Goal: Task Accomplishment & Management: Complete application form

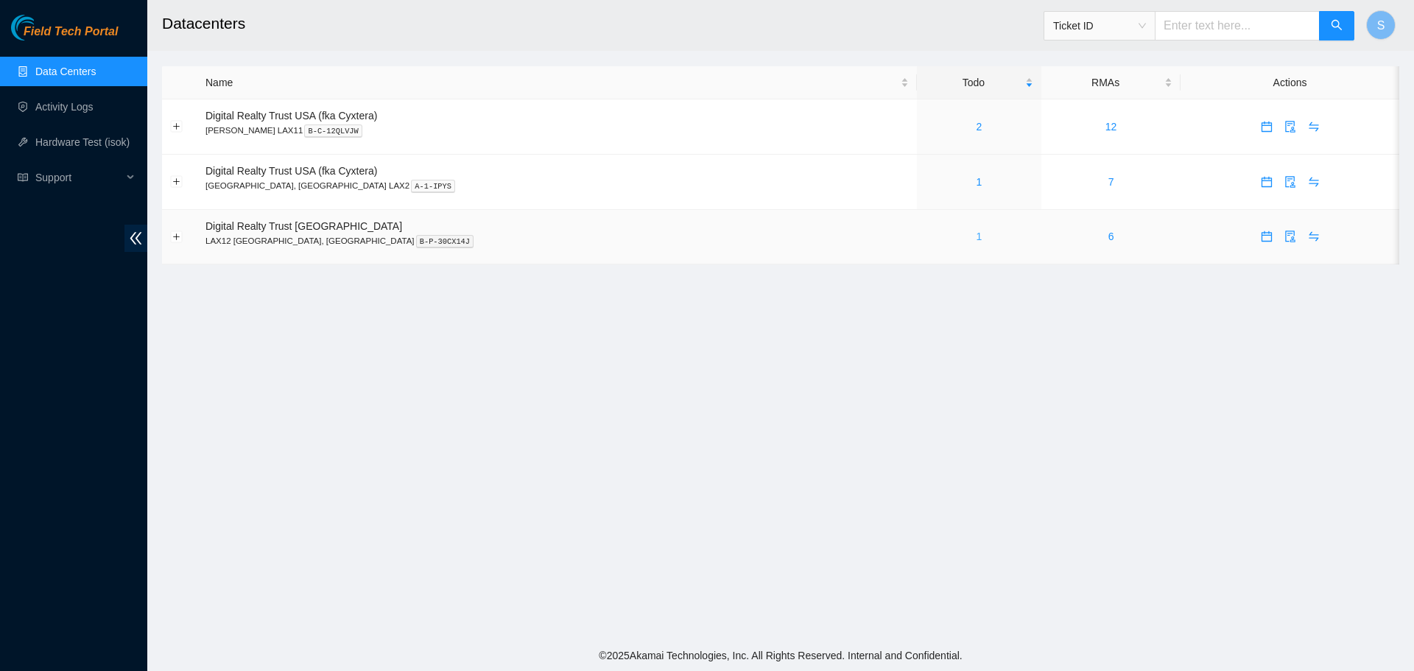
click at [975, 234] on link "1" at bounding box center [978, 236] width 6 height 12
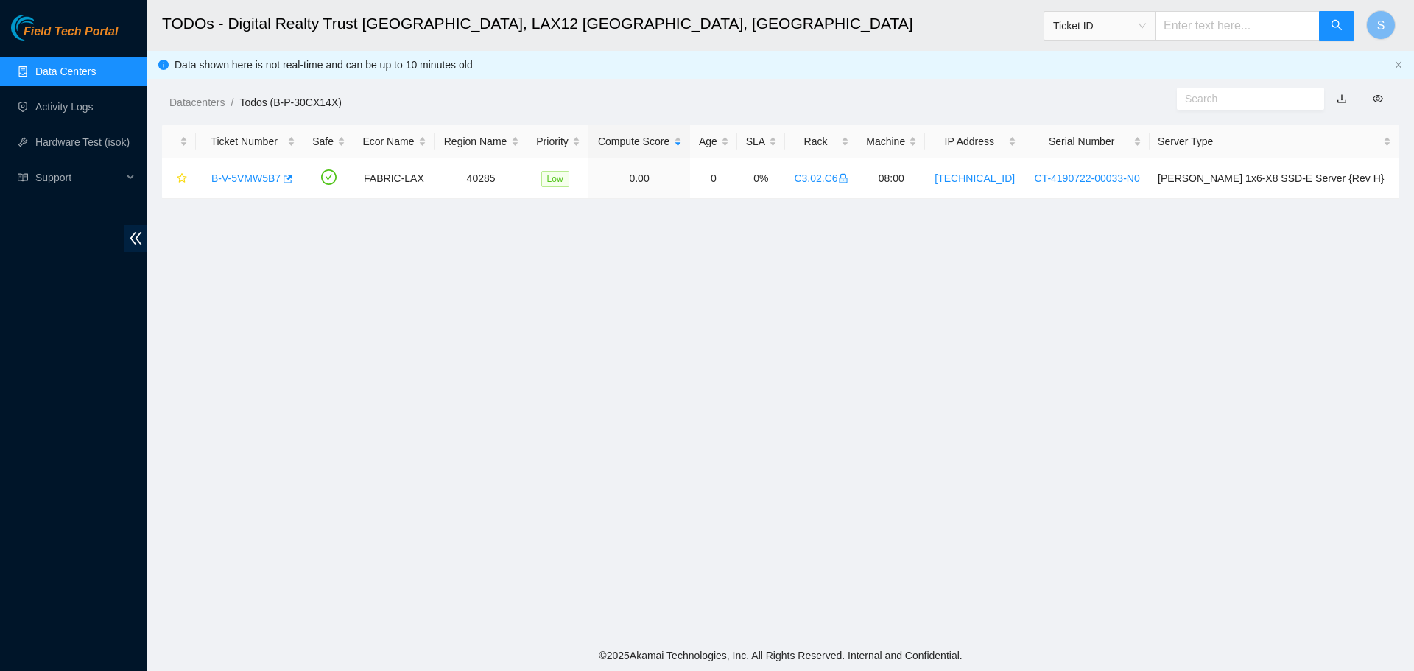
click at [71, 67] on link "Data Centers" at bounding box center [65, 72] width 60 height 12
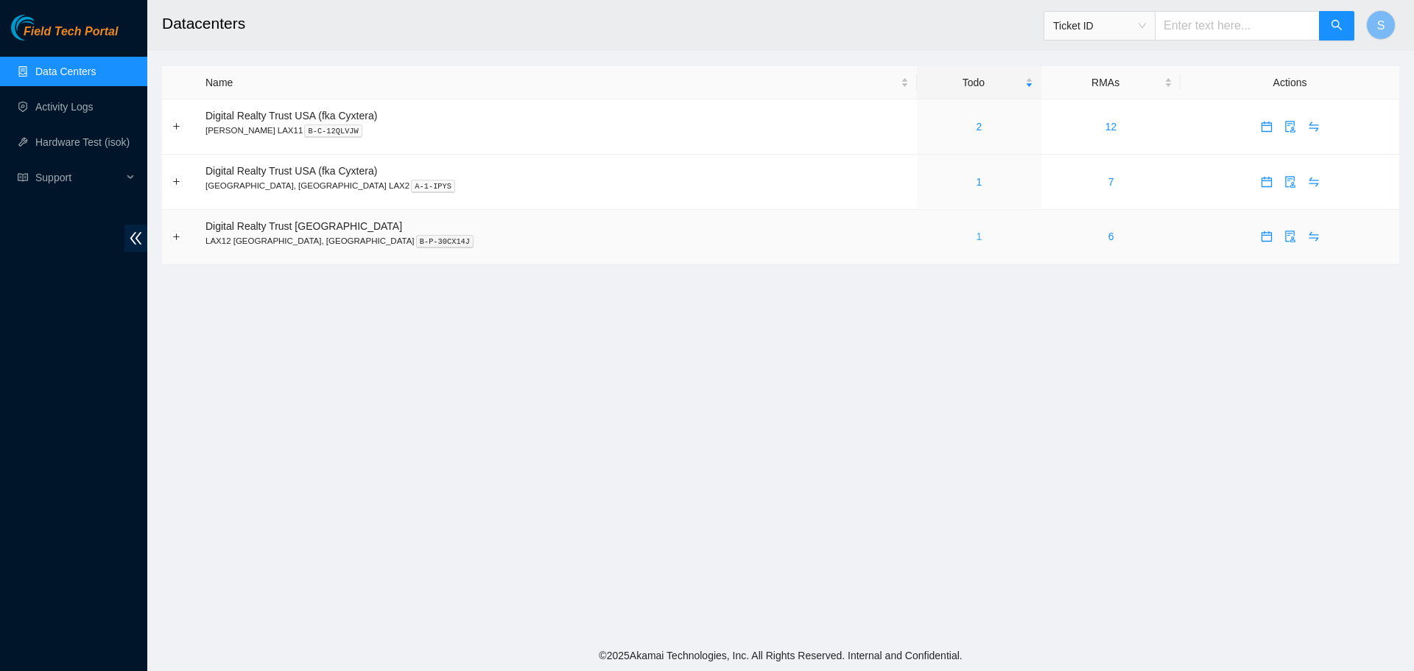
click at [975, 236] on link "1" at bounding box center [978, 236] width 6 height 12
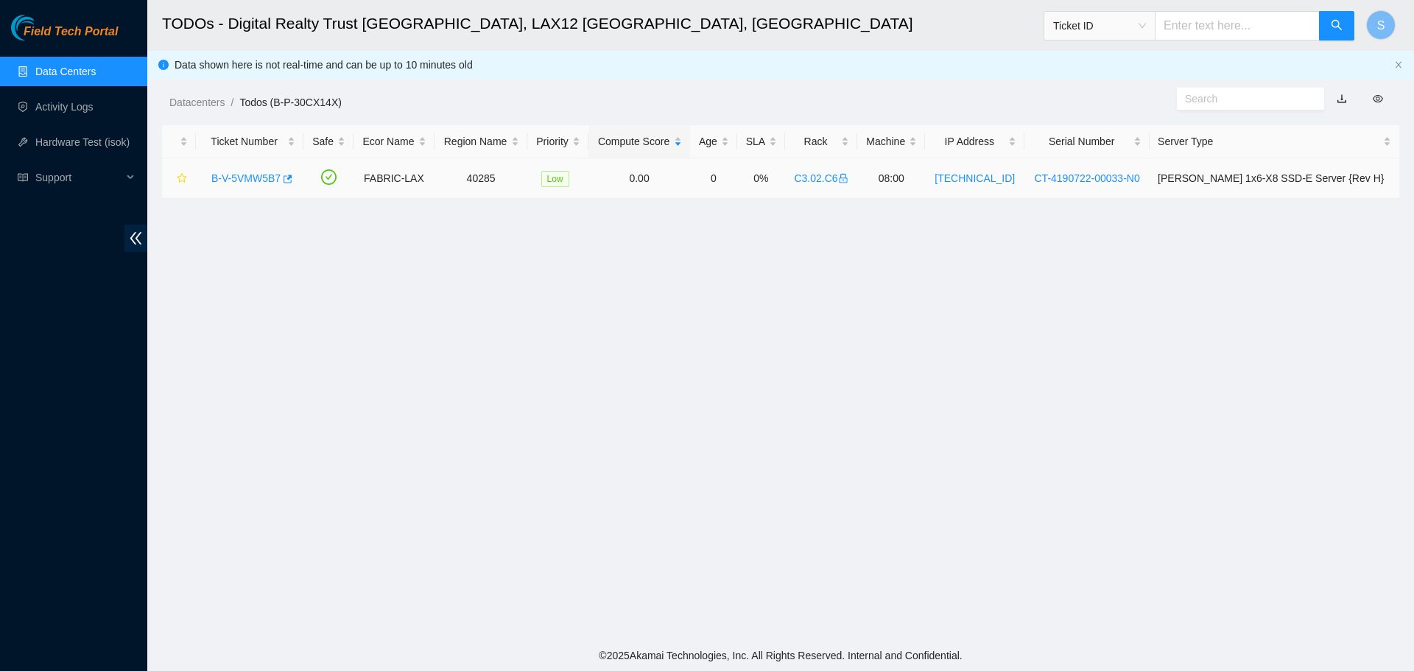
click at [258, 172] on link "B-V-5VMW5B7" at bounding box center [245, 178] width 69 height 12
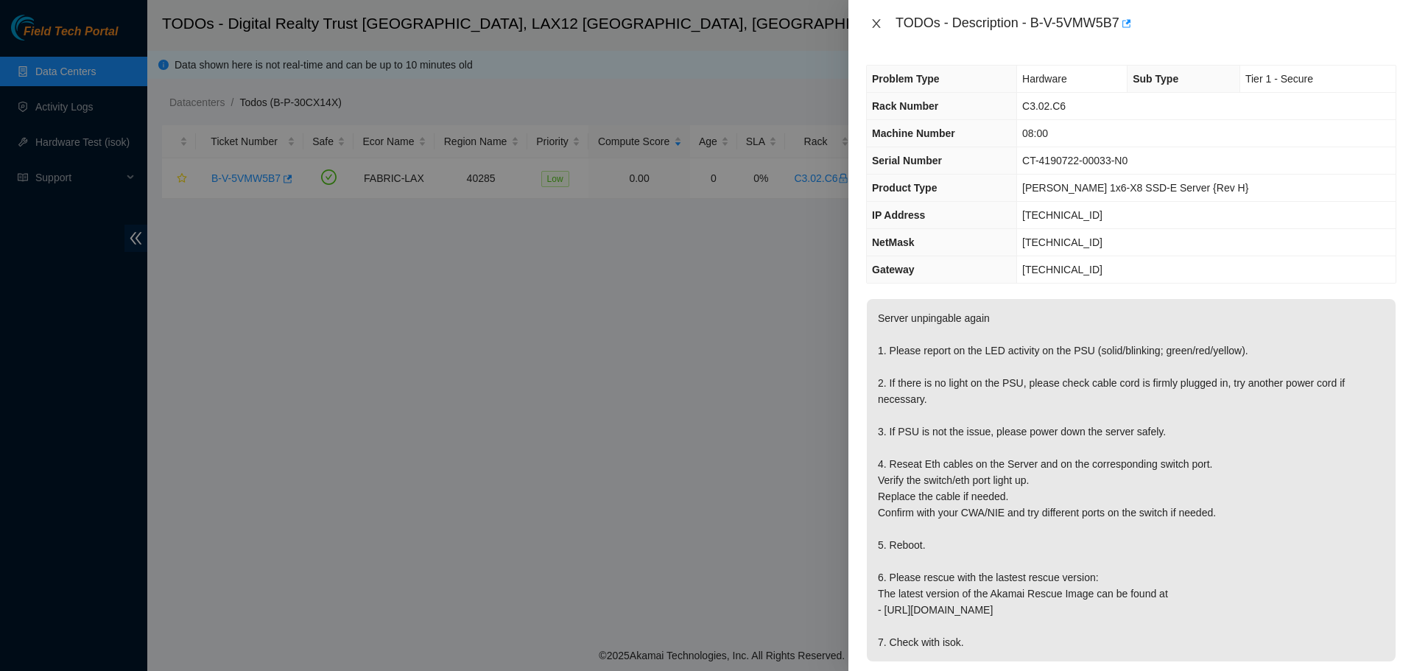
click at [881, 24] on icon "close" at bounding box center [876, 24] width 12 height 12
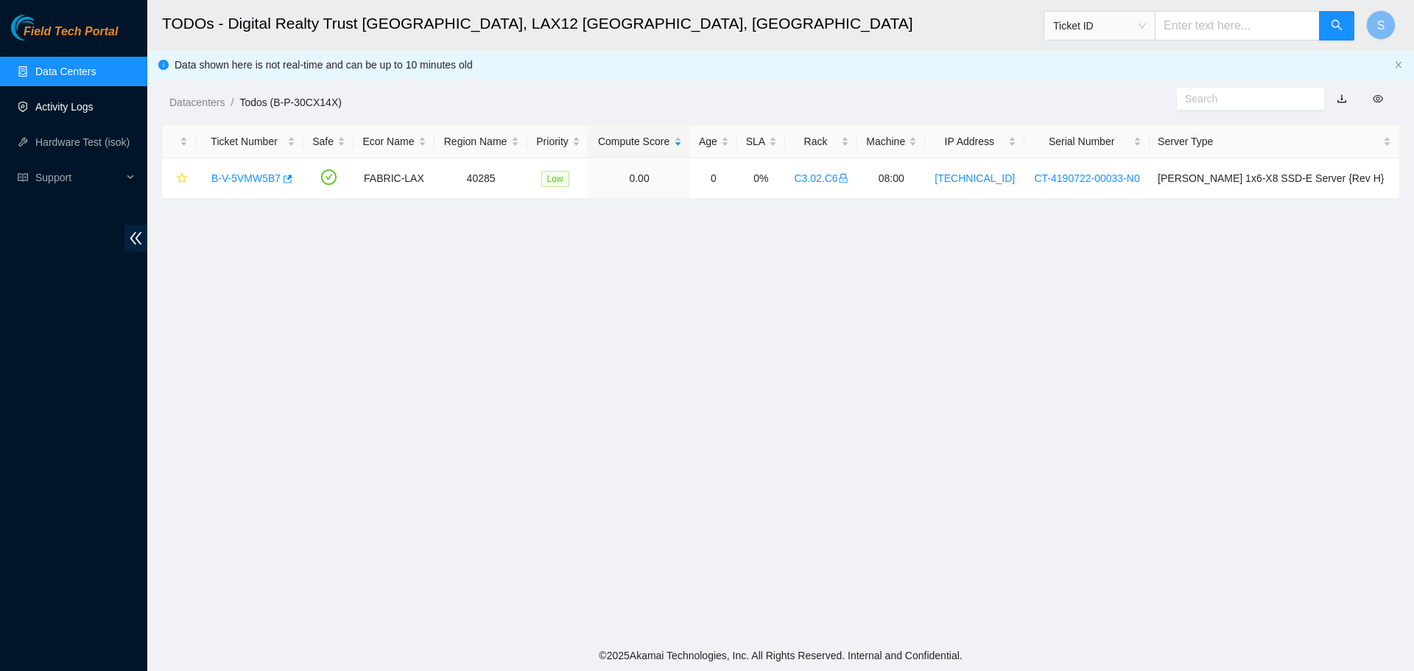
click at [93, 107] on link "Activity Logs" at bounding box center [64, 107] width 58 height 12
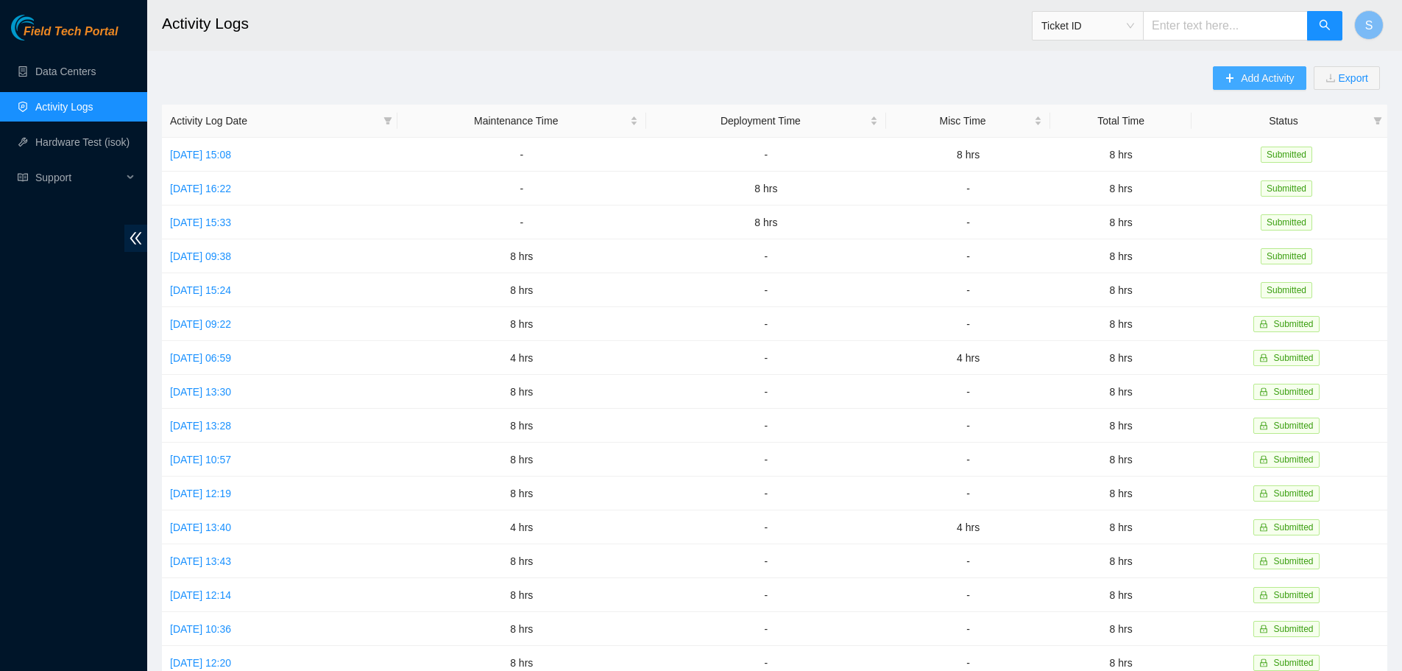
click at [1268, 88] on button "Add Activity" at bounding box center [1259, 78] width 93 height 24
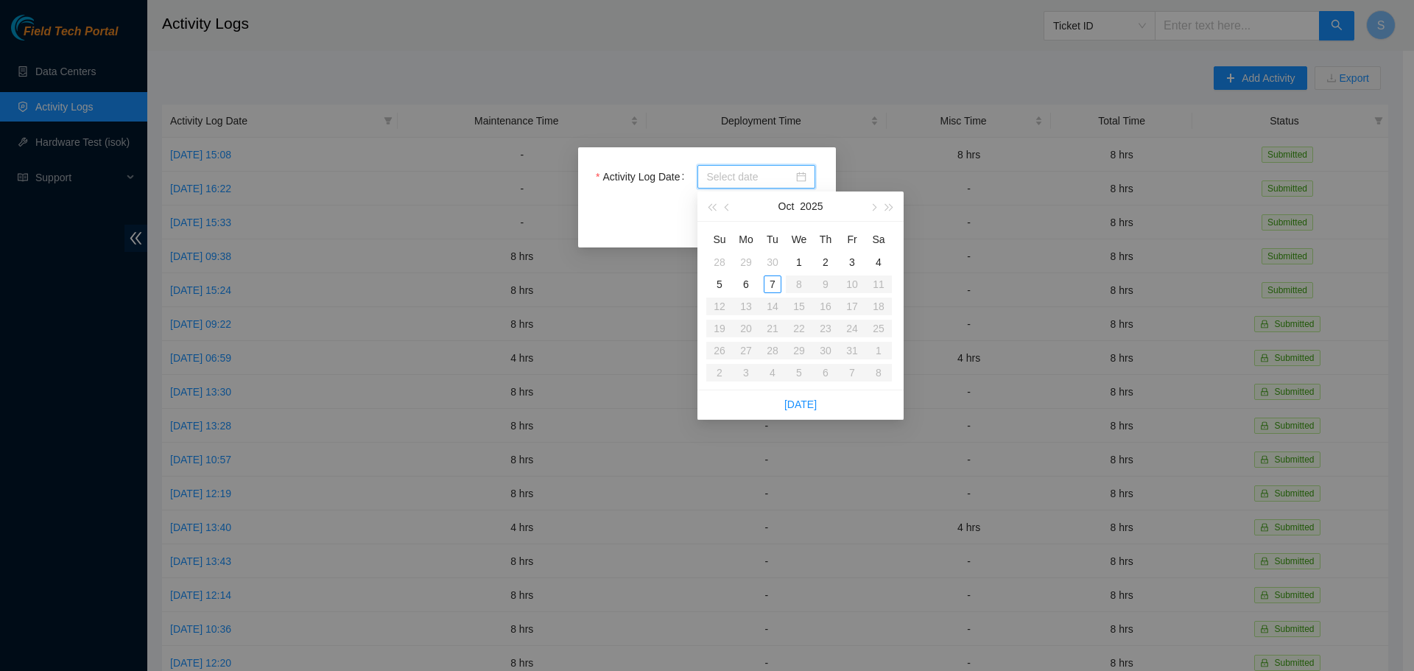
click at [741, 174] on input "Activity Log Date" at bounding box center [749, 177] width 87 height 16
type input "[DATE]"
click at [771, 286] on div "7" at bounding box center [772, 284] width 18 height 18
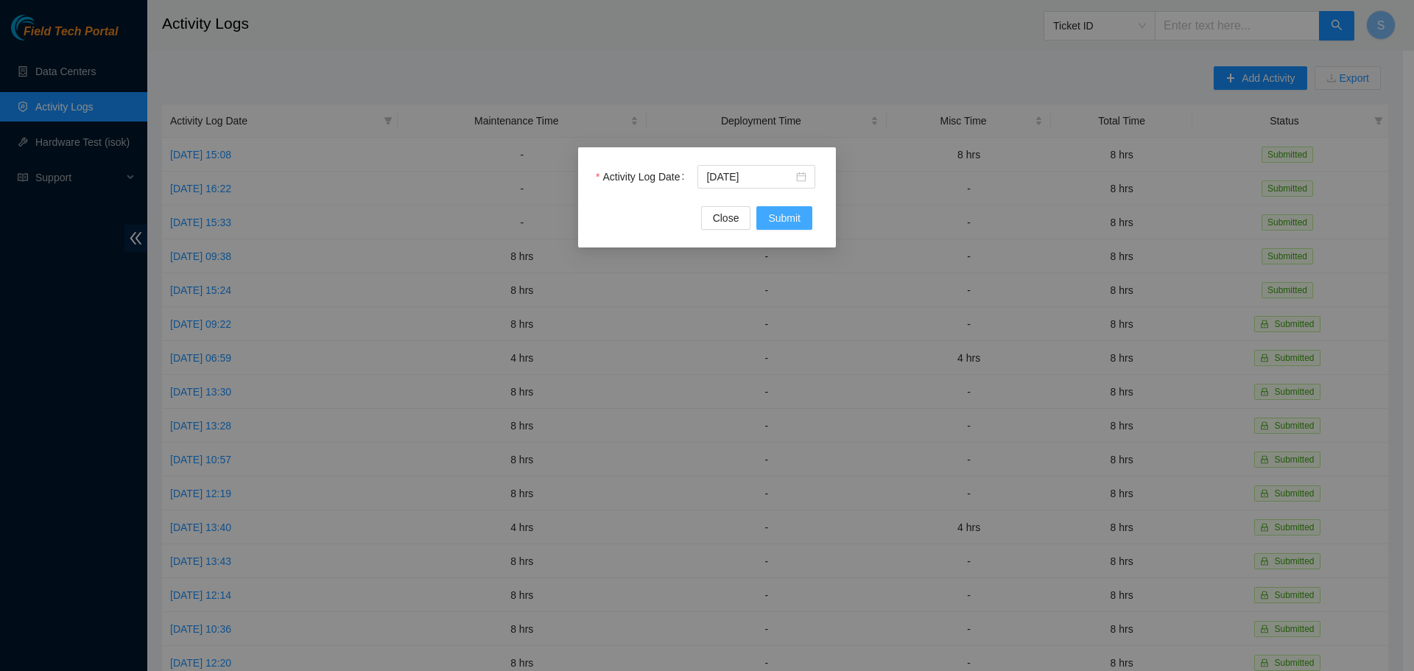
click at [777, 219] on span "Submit" at bounding box center [784, 218] width 32 height 16
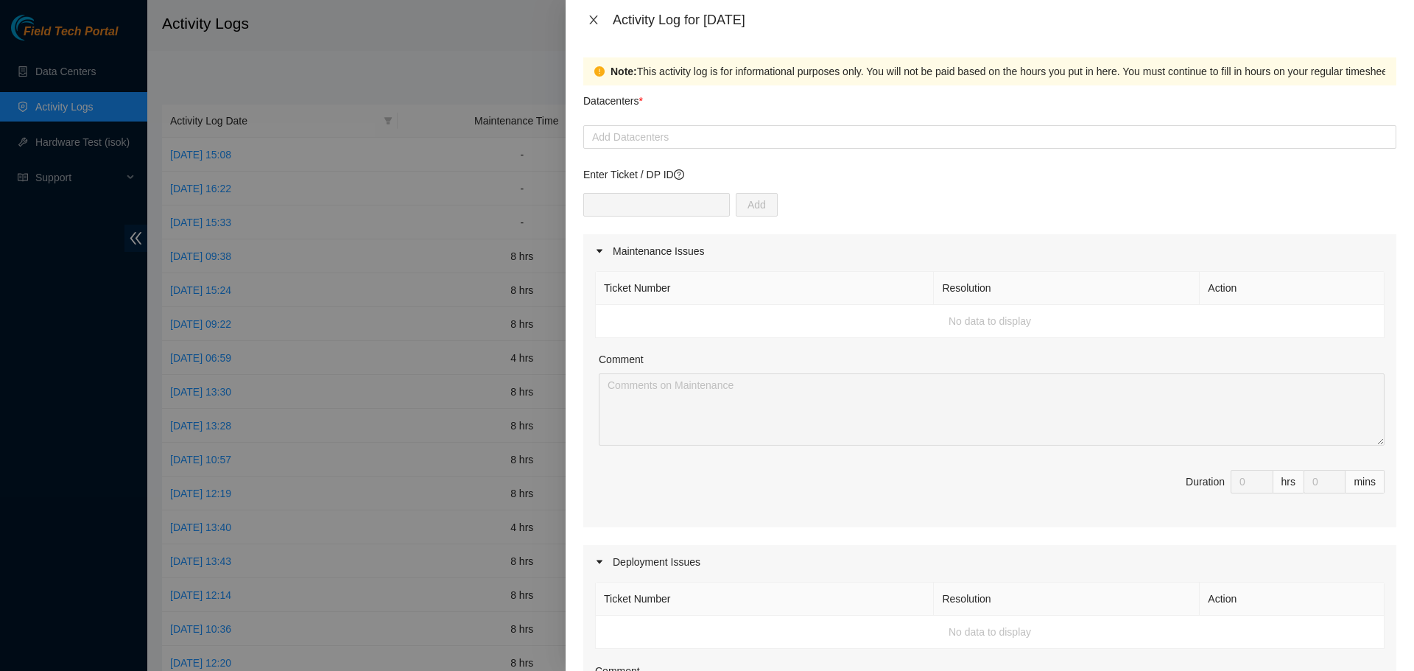
click at [595, 23] on icon "close" at bounding box center [593, 20] width 12 height 12
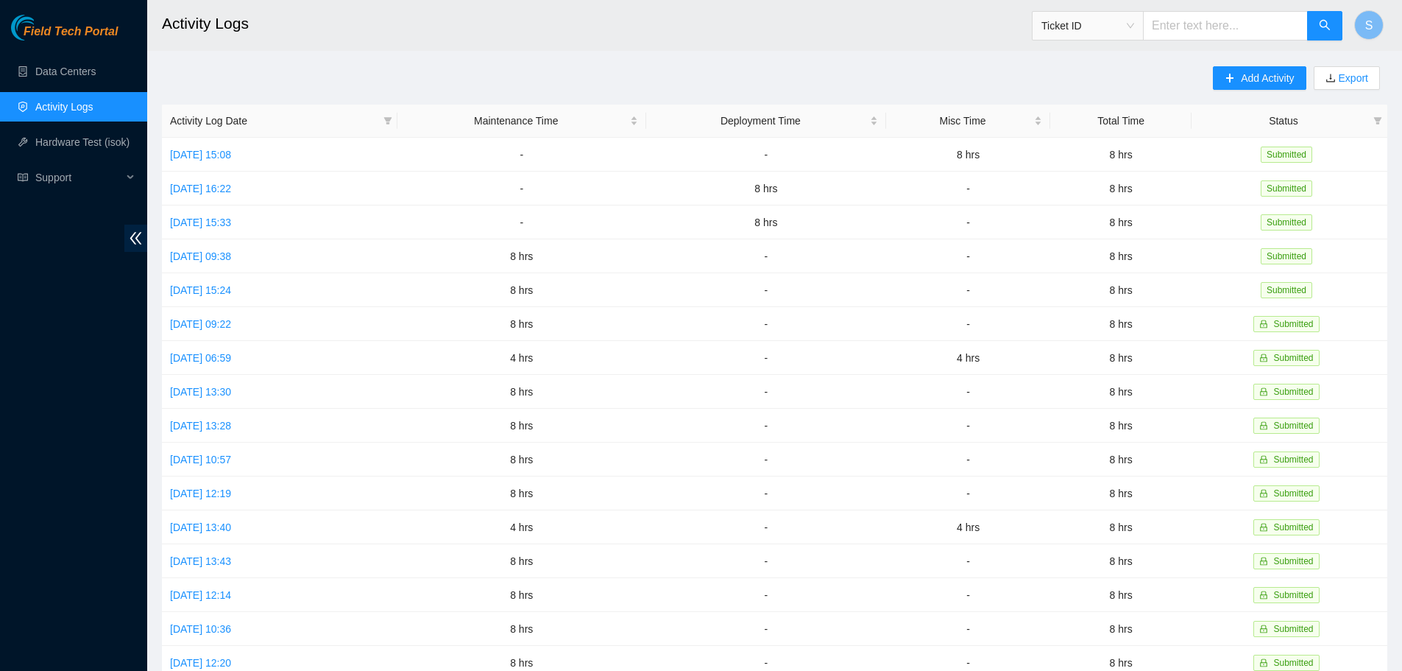
click at [856, 54] on main "Activity Logs Ticket ID S Add Activity Export Activity Log Date Maintenance Tim…" at bounding box center [774, 438] width 1255 height 877
click at [1263, 71] on span "Add Activity" at bounding box center [1267, 78] width 53 height 16
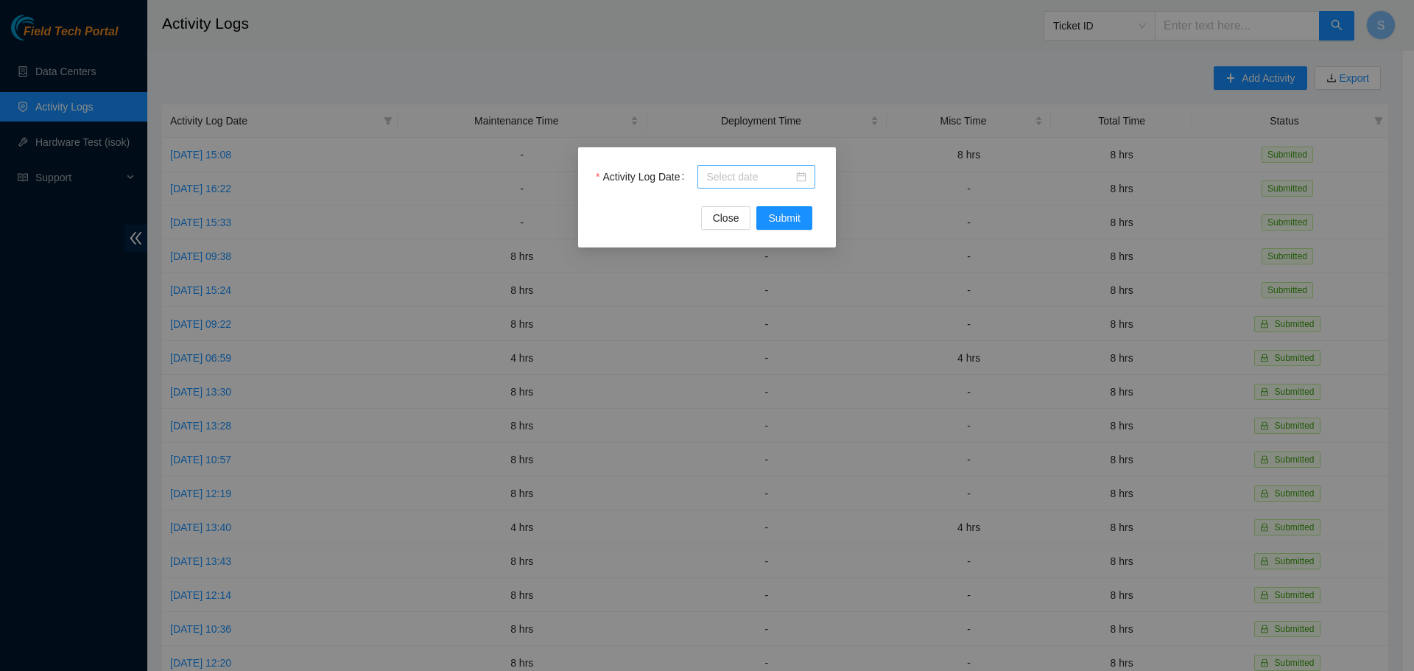
click at [765, 172] on input "Activity Log Date" at bounding box center [749, 177] width 87 height 16
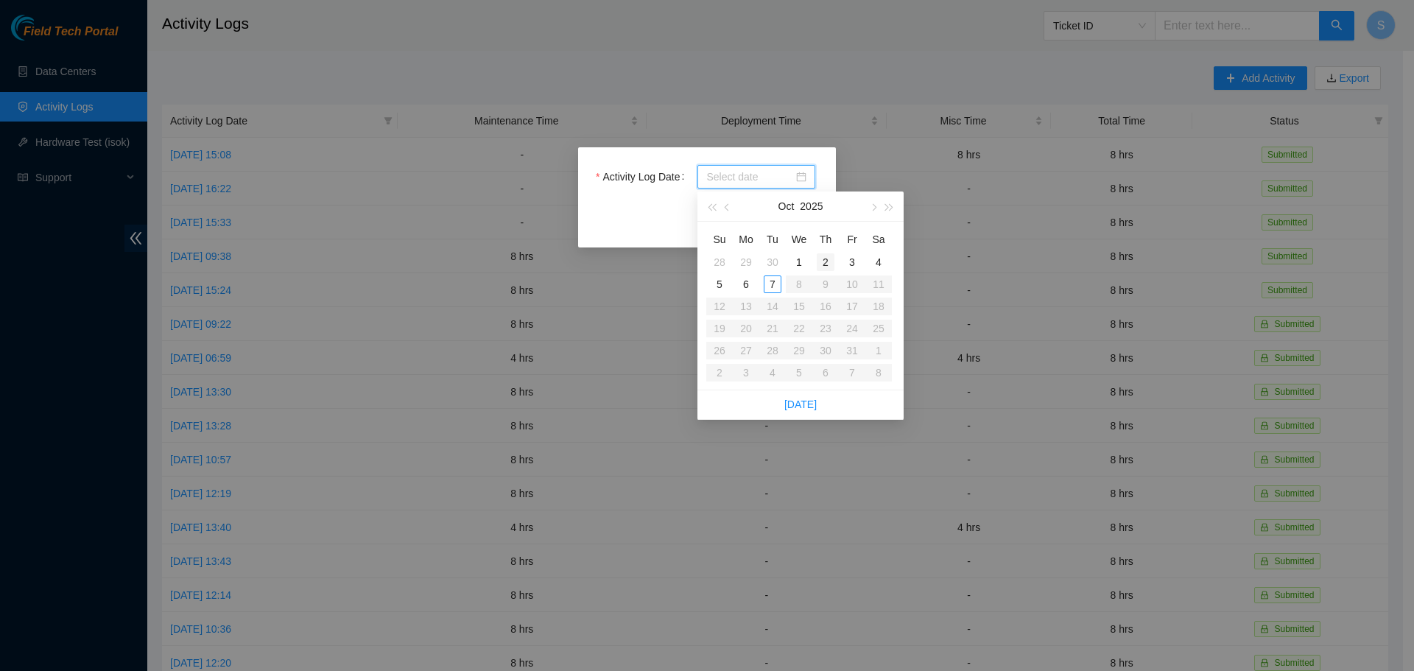
type input "[DATE]"
click at [777, 288] on div "7" at bounding box center [772, 284] width 18 height 18
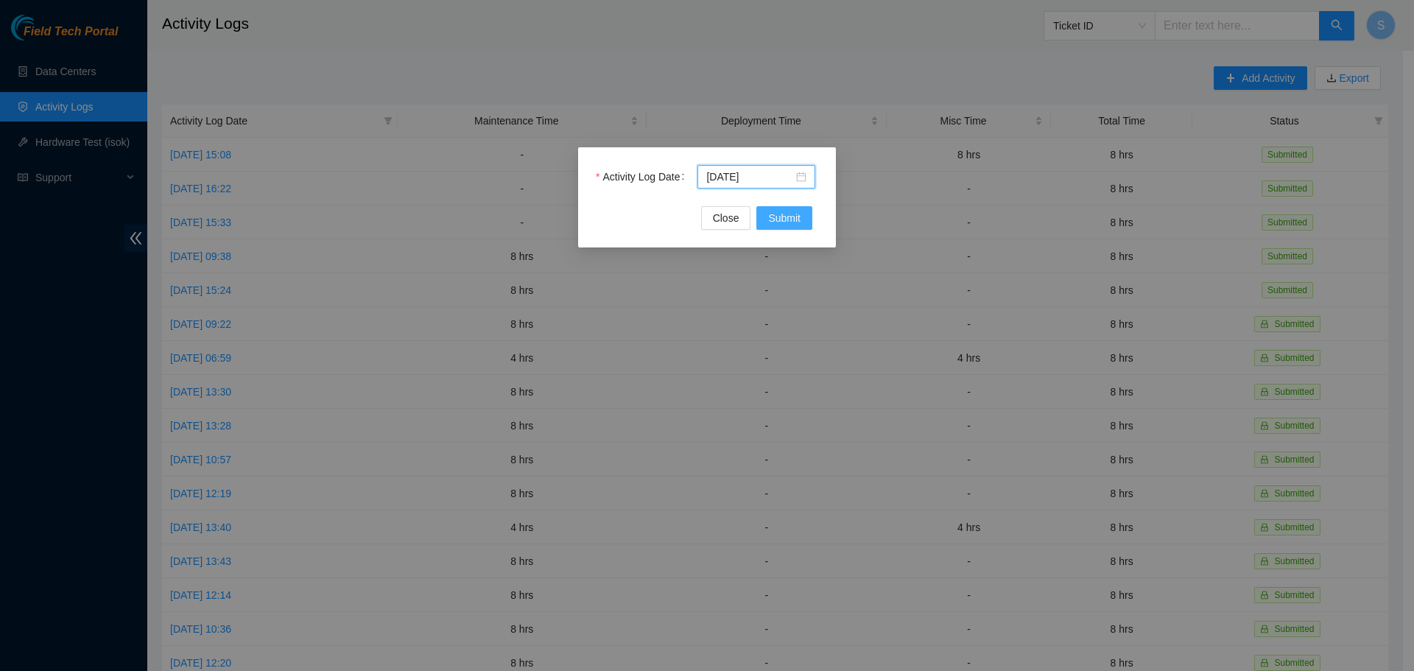
click at [798, 215] on span "Submit" at bounding box center [784, 218] width 32 height 16
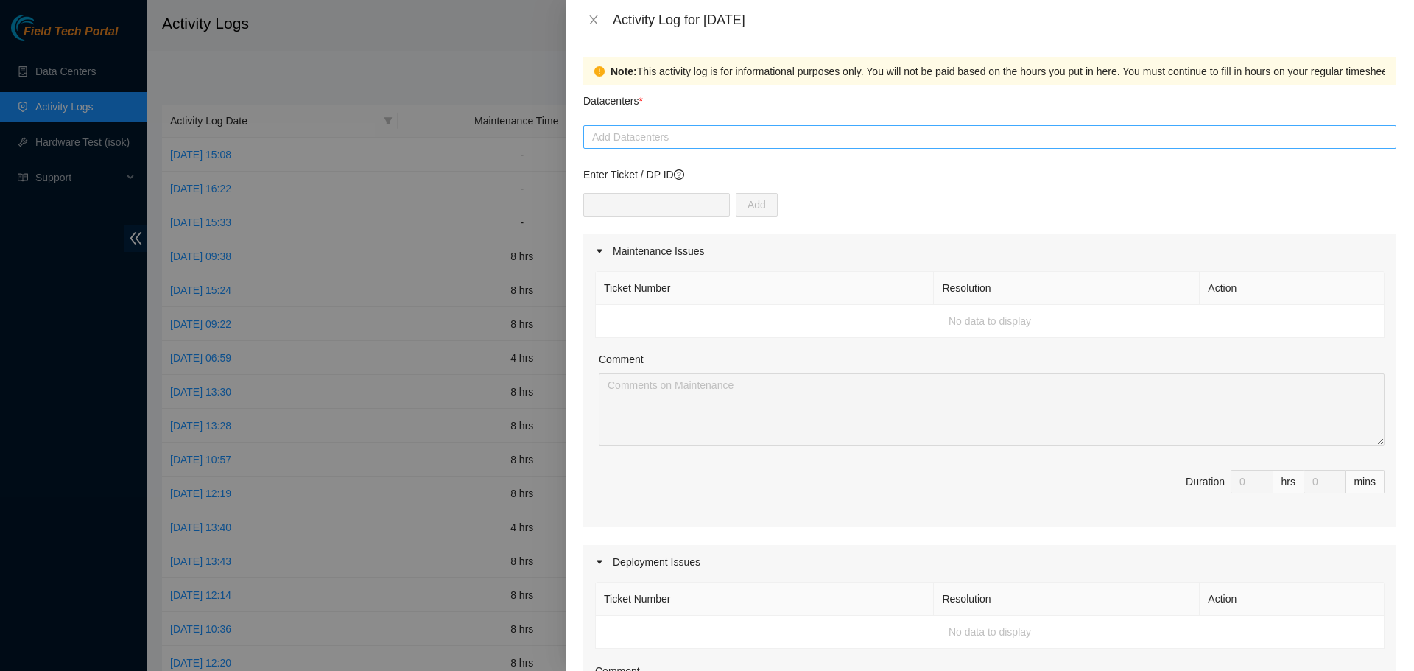
click at [668, 140] on div at bounding box center [989, 137] width 805 height 18
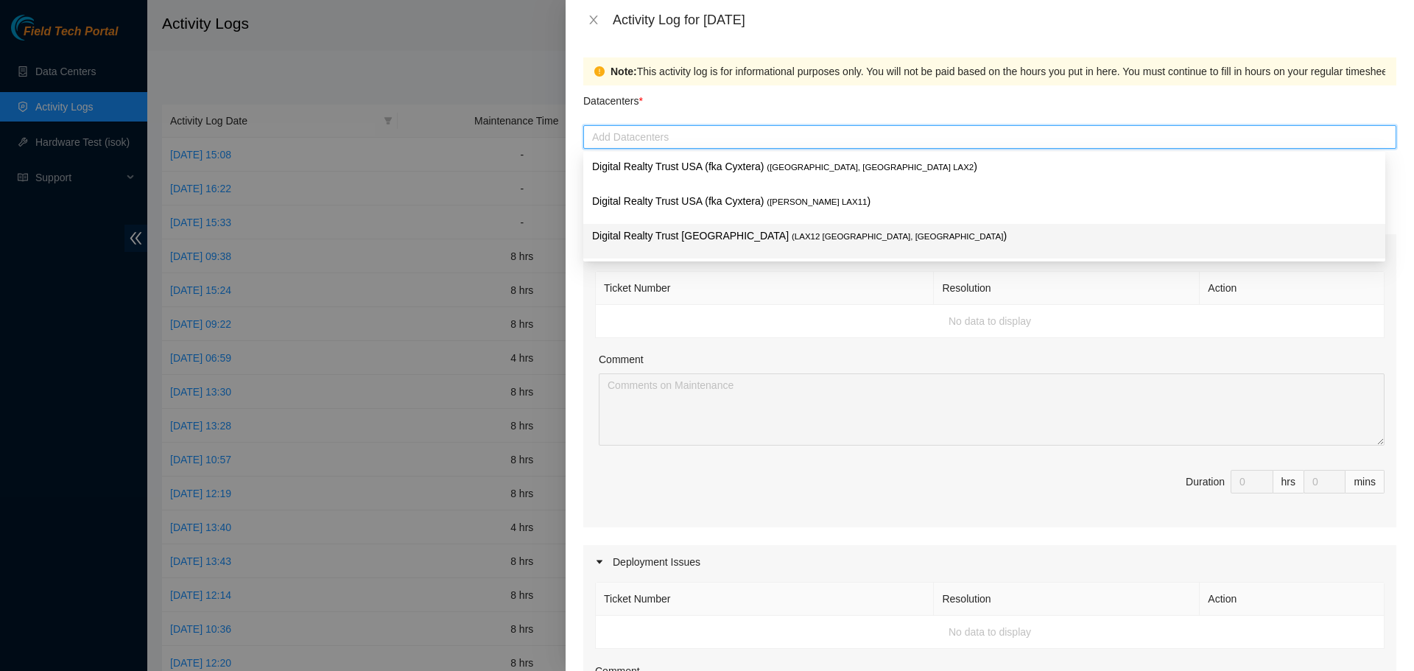
click at [683, 243] on p "Digital Realty Trust [GEOGRAPHIC_DATA] ( LAX12 [GEOGRAPHIC_DATA], [GEOGRAPHIC_D…" at bounding box center [984, 235] width 784 height 17
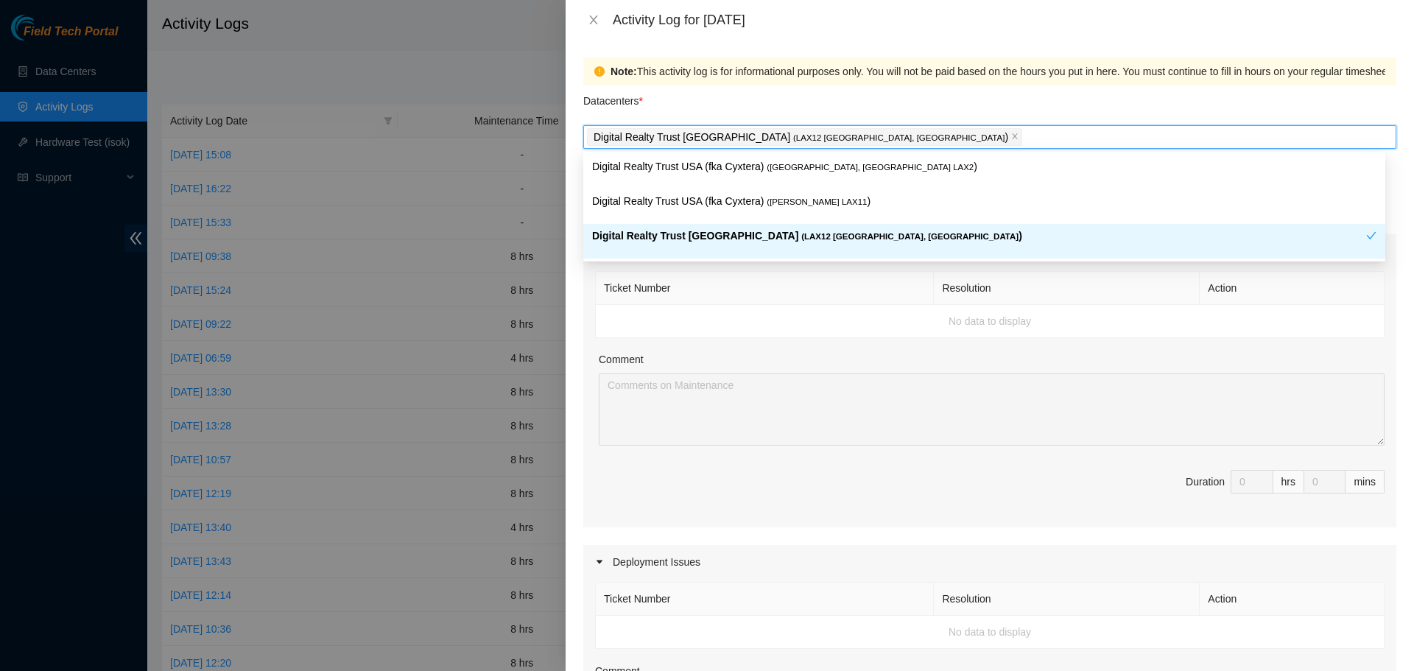
click at [830, 323] on td "No data to display" at bounding box center [990, 321] width 788 height 33
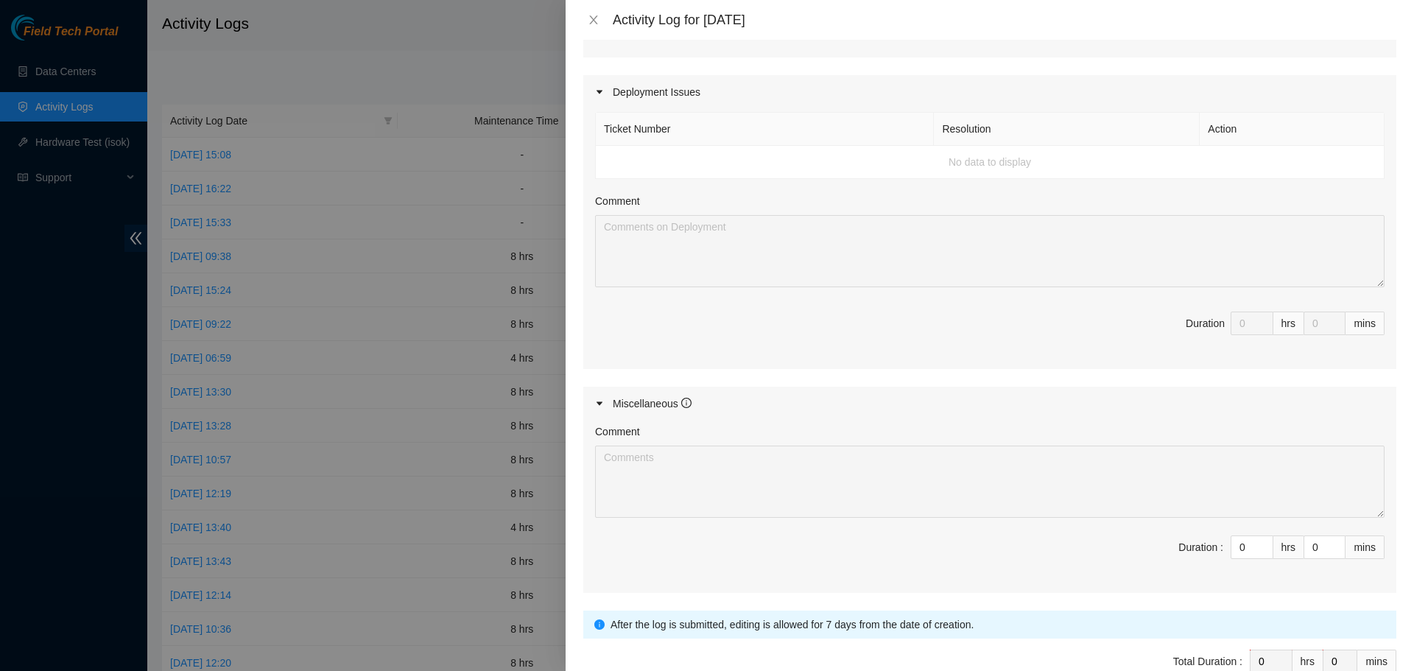
scroll to position [553, 0]
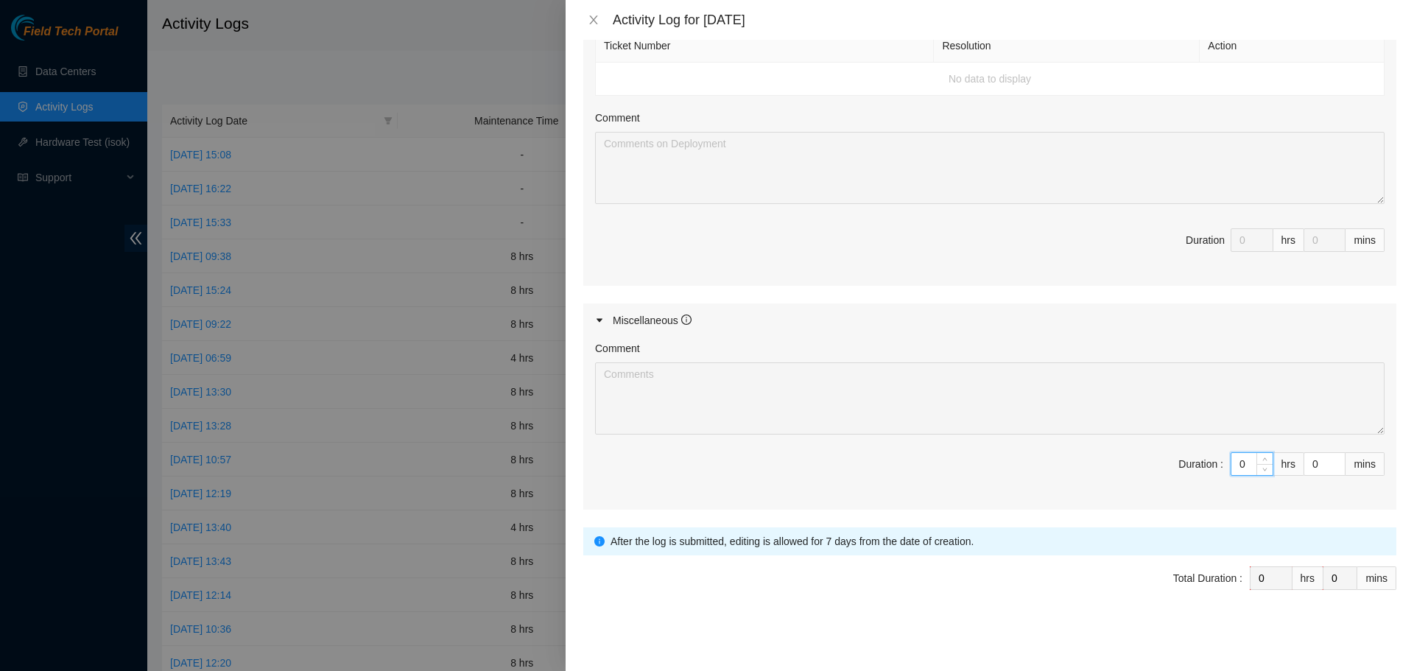
click at [1241, 472] on input "0" at bounding box center [1251, 464] width 41 height 22
type input "8"
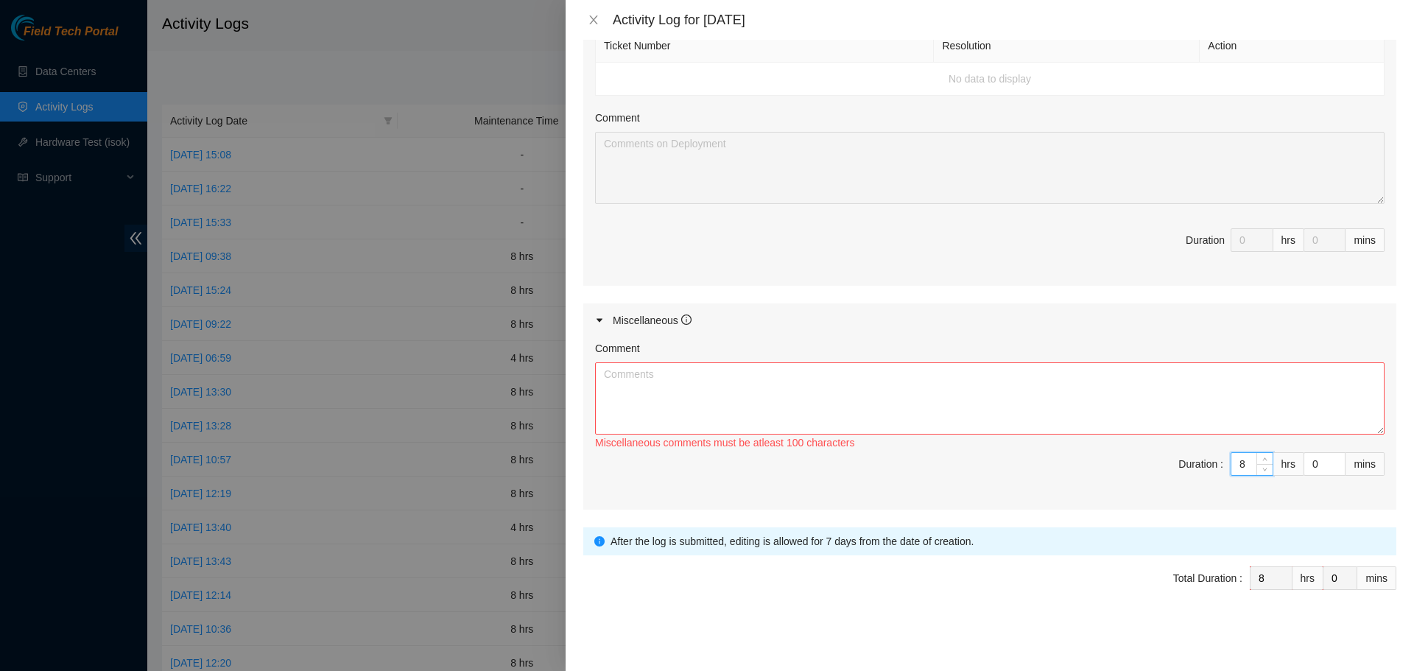
type input "8"
click at [1143, 406] on textarea "Comment" at bounding box center [989, 398] width 789 height 72
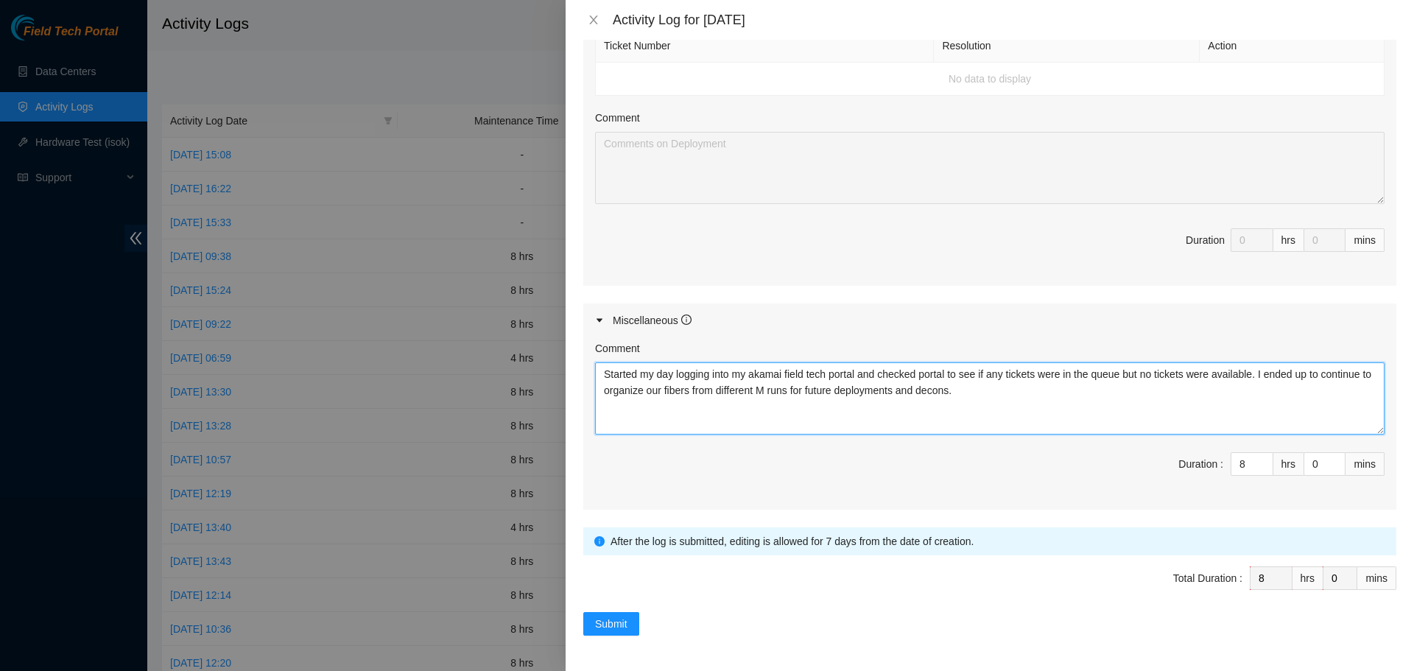
type textarea "Started my day logging into my akamai field tech portal and checked portal to s…"
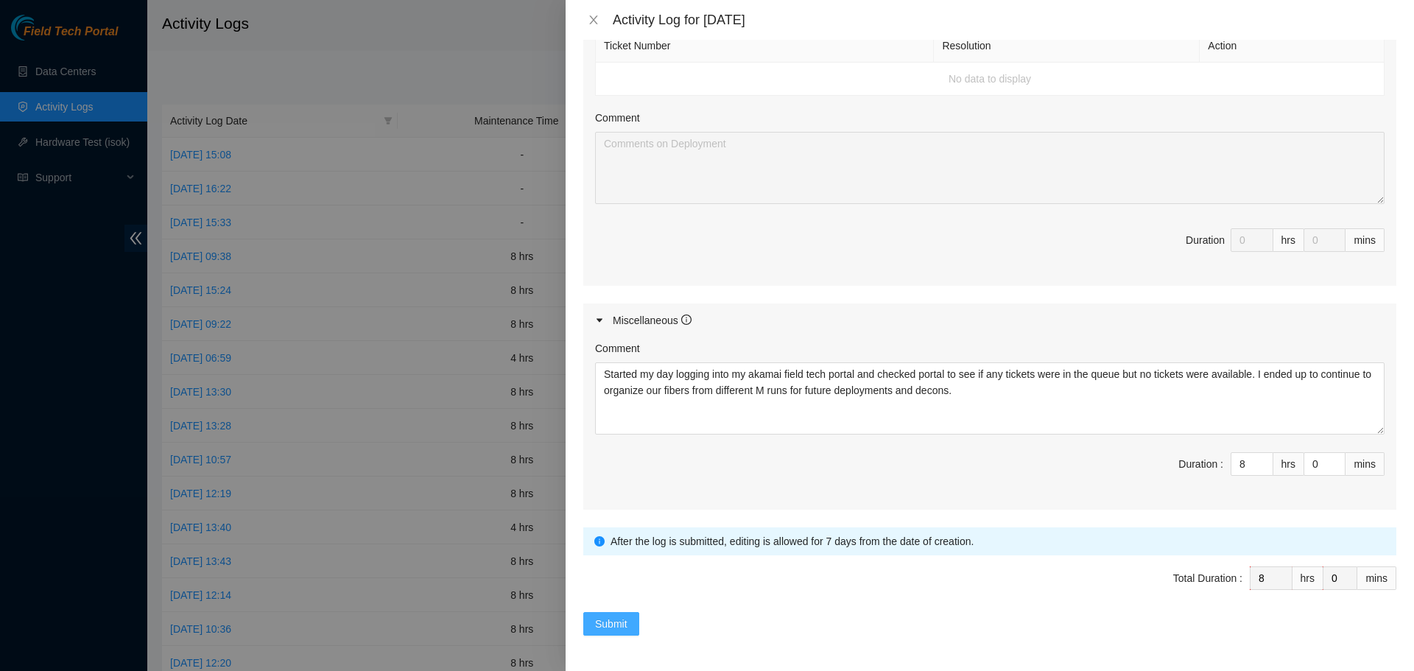
drag, startPoint x: 643, startPoint y: 614, endPoint x: 636, endPoint y: 618, distance: 7.6
click at [643, 615] on div "Submit" at bounding box center [989, 624] width 813 height 24
click at [636, 618] on button "Submit" at bounding box center [611, 624] width 56 height 24
